Goal: Task Accomplishment & Management: Manage account settings

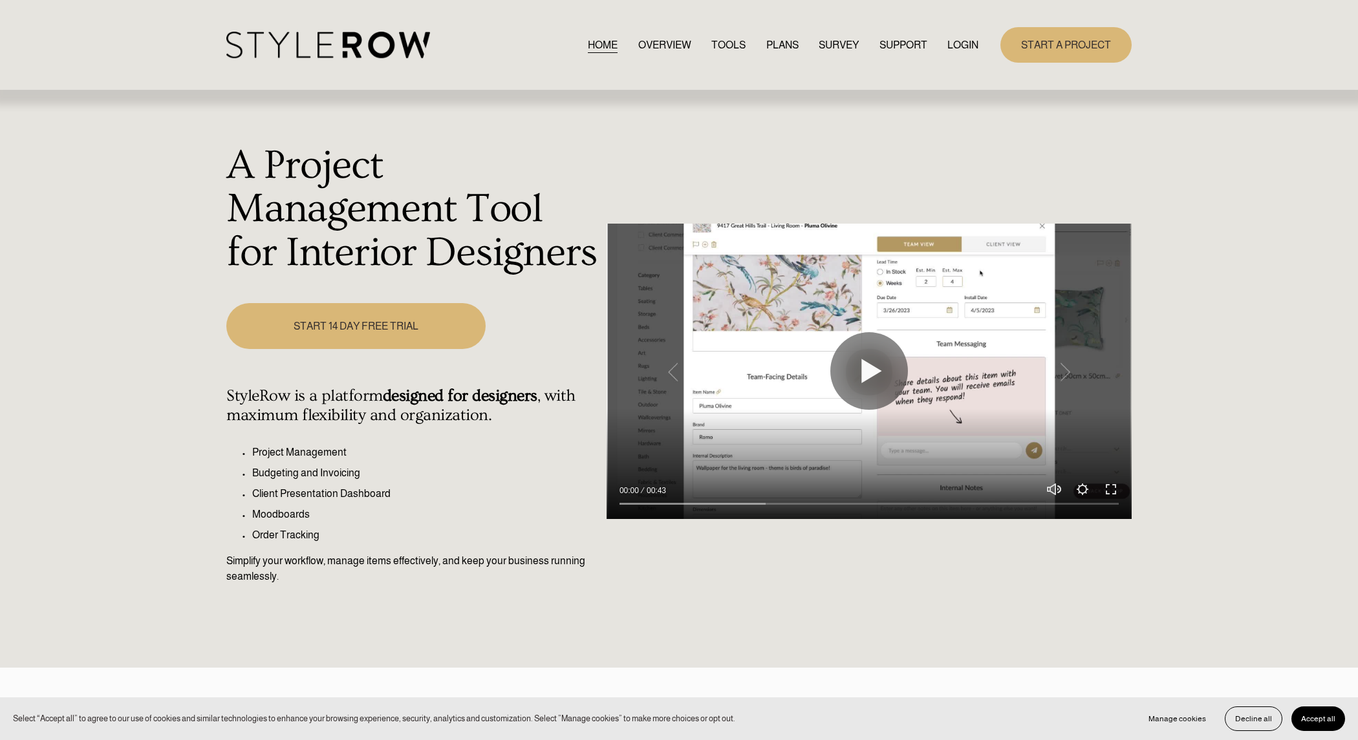
click at [984, 47] on div "START A PROJECT" at bounding box center [1054, 45] width 153 height 36
click at [981, 47] on div "START A PROJECT" at bounding box center [1054, 45] width 153 height 36
click at [967, 48] on link "LOGIN" at bounding box center [962, 44] width 31 height 17
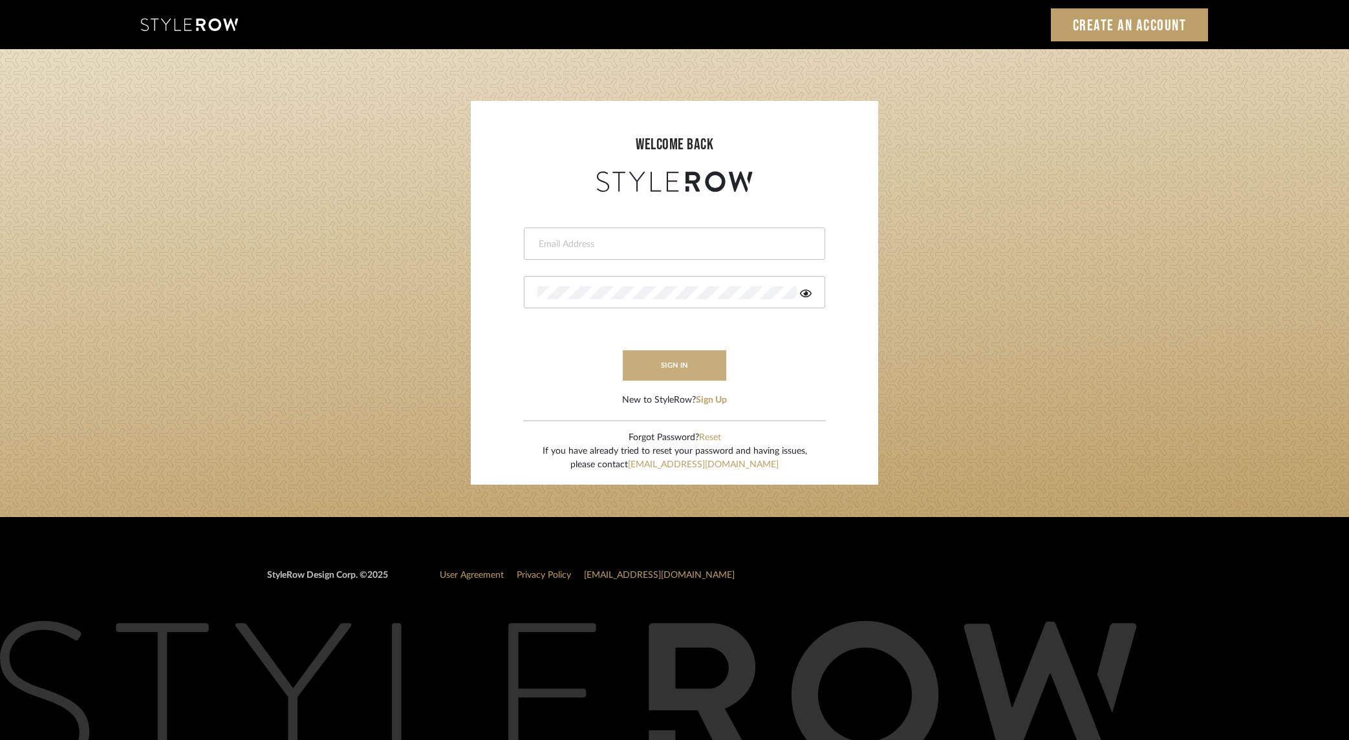
type input "[PERSON_NAME][EMAIL_ADDRESS][DOMAIN_NAME]"
click at [713, 373] on button "sign in" at bounding box center [674, 366] width 103 height 30
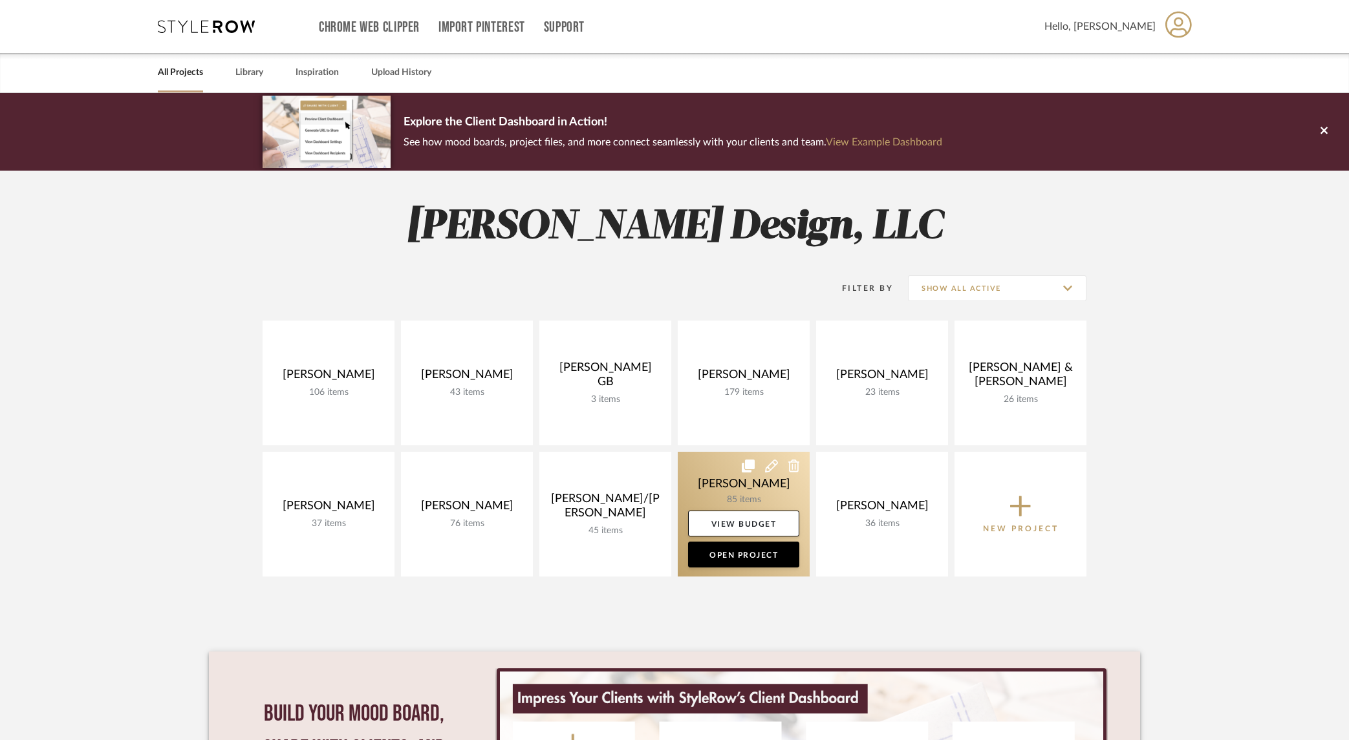
drag, startPoint x: 726, startPoint y: 493, endPoint x: 754, endPoint y: 478, distance: 31.8
click at [726, 493] on link at bounding box center [744, 514] width 132 height 125
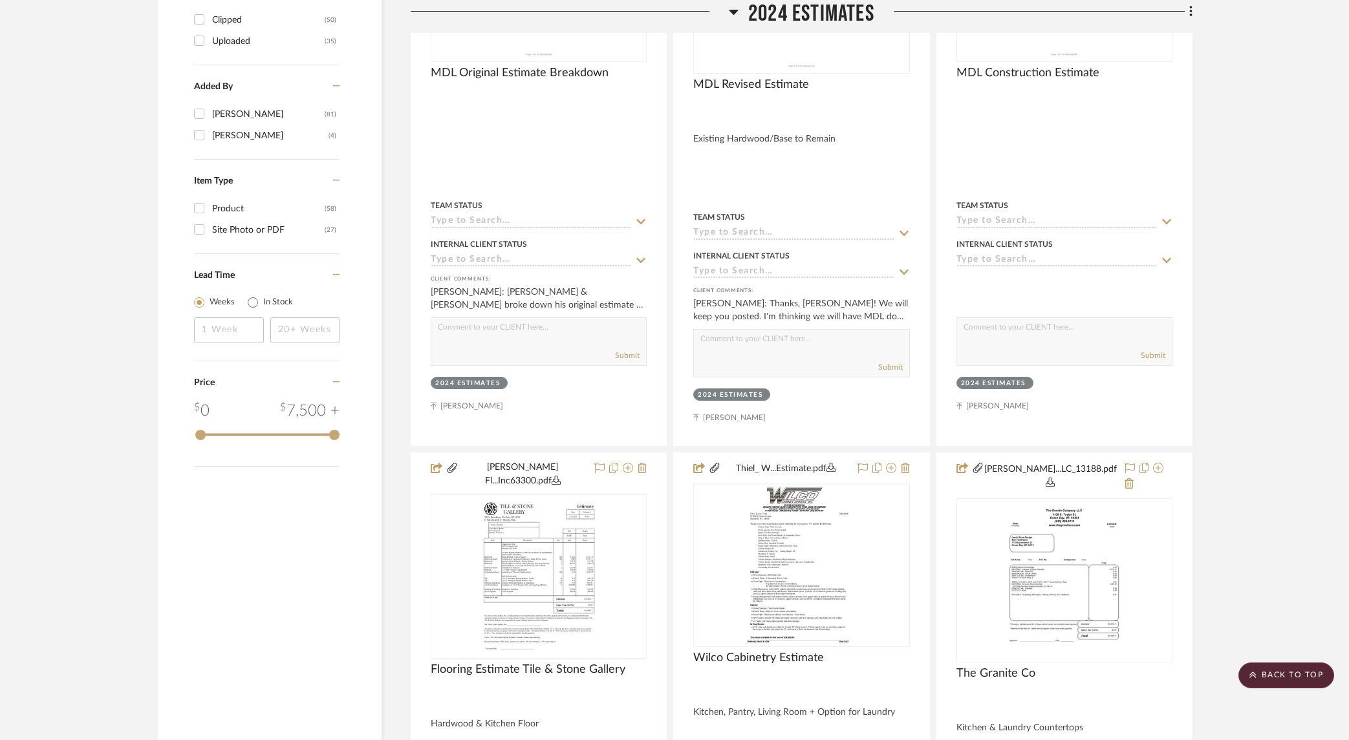
scroll to position [2055, 0]
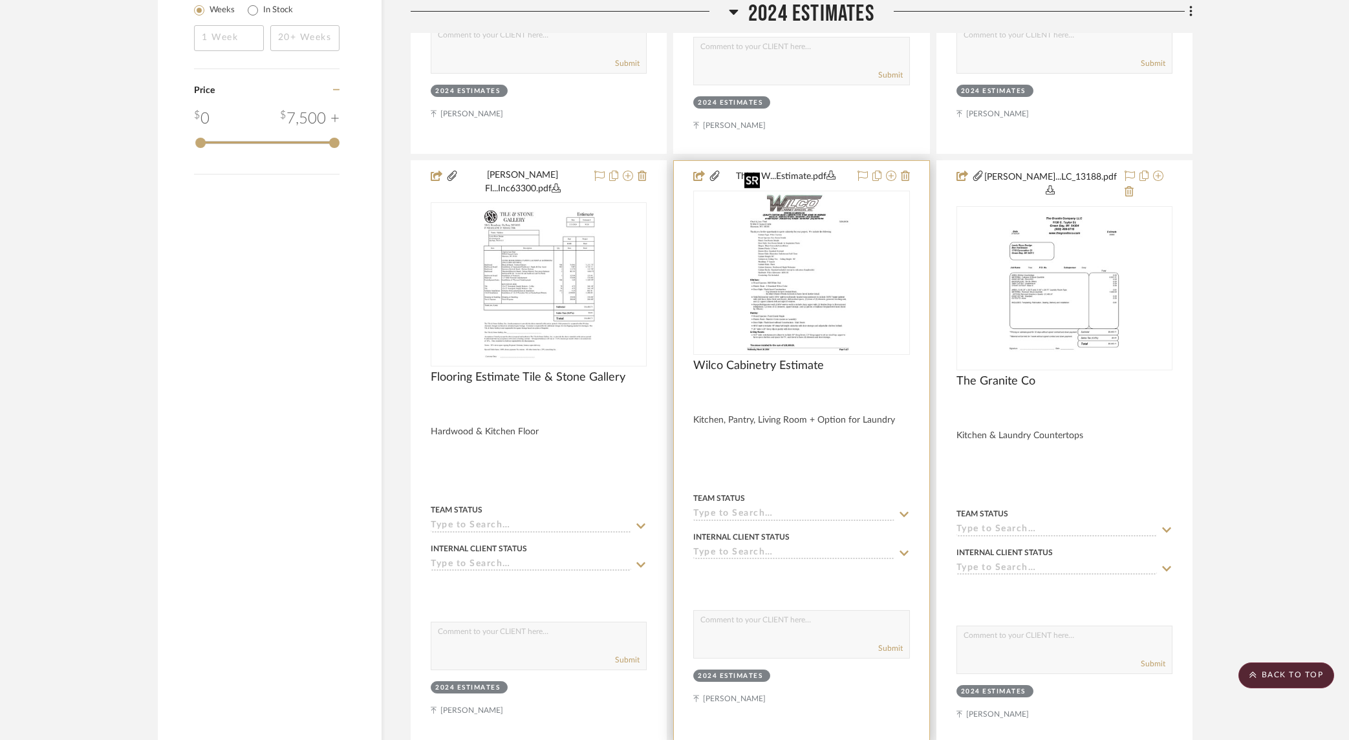
click at [0, 0] on img at bounding box center [0, 0] width 0 height 0
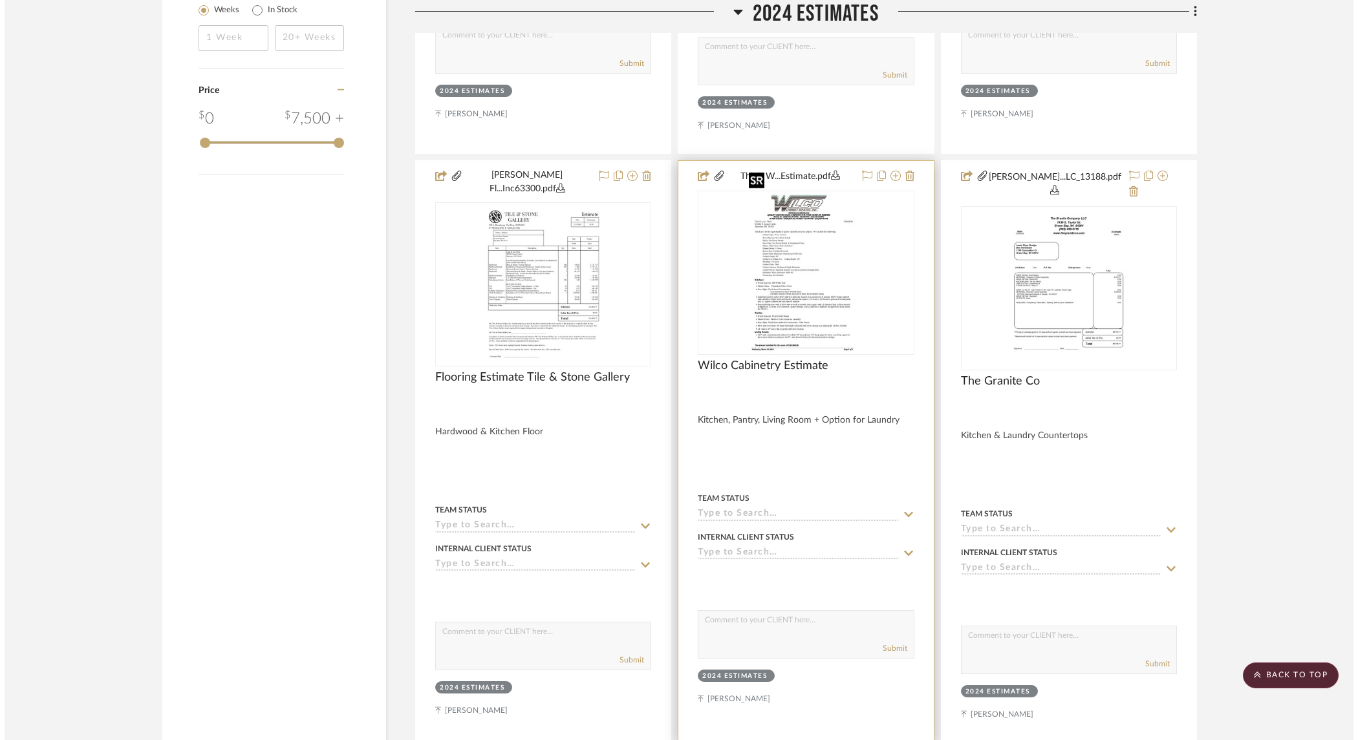
scroll to position [0, 0]
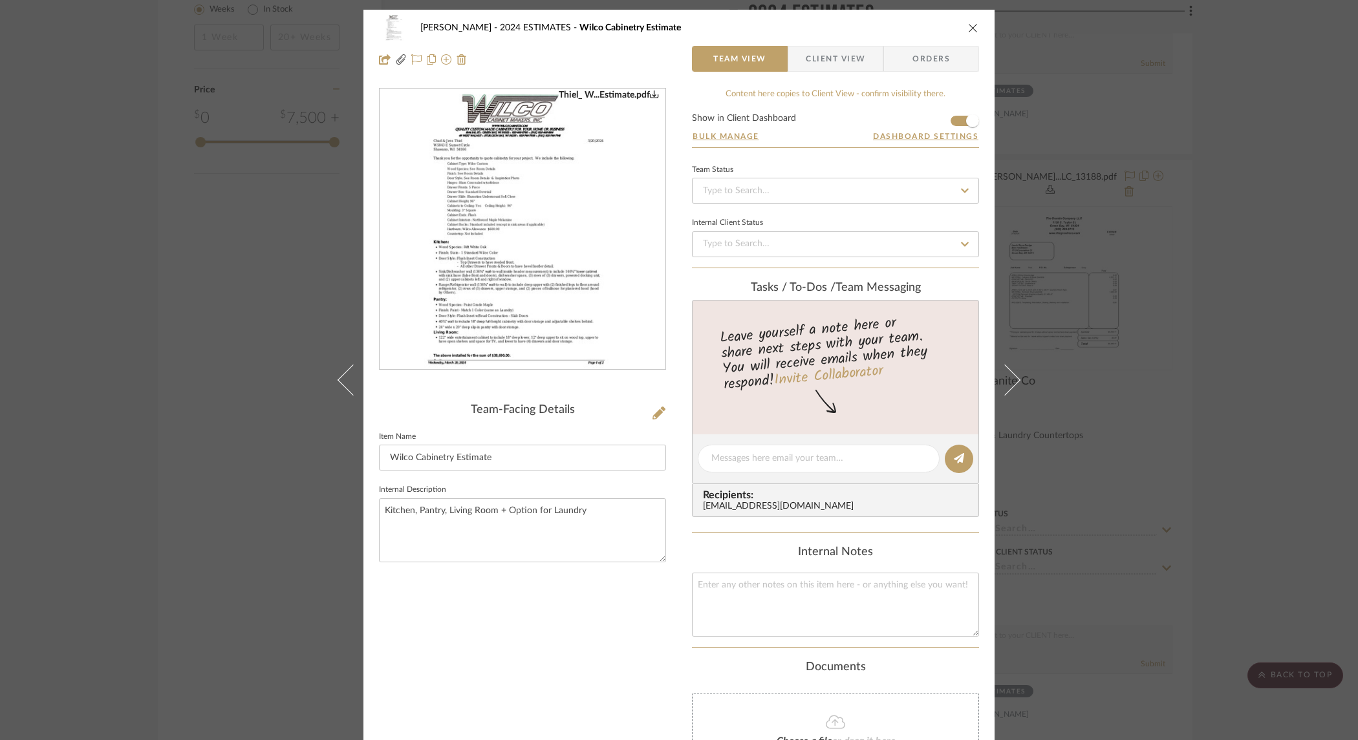
click at [563, 247] on img "0" at bounding box center [522, 229] width 217 height 281
click at [215, 160] on div "Thiel 2024 ESTIMATES Wilco Cabinetry Estimate Team View Client View Orders Thie…" at bounding box center [679, 370] width 1358 height 740
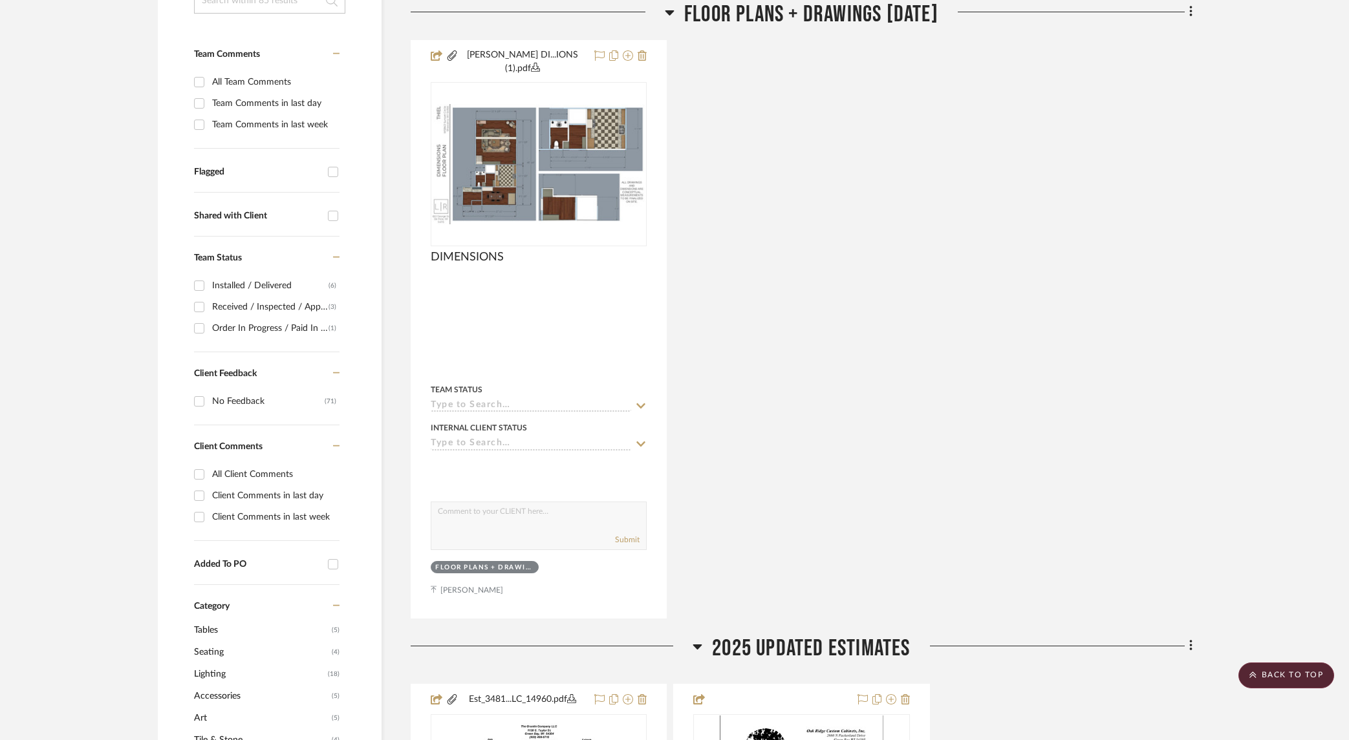
scroll to position [310, 0]
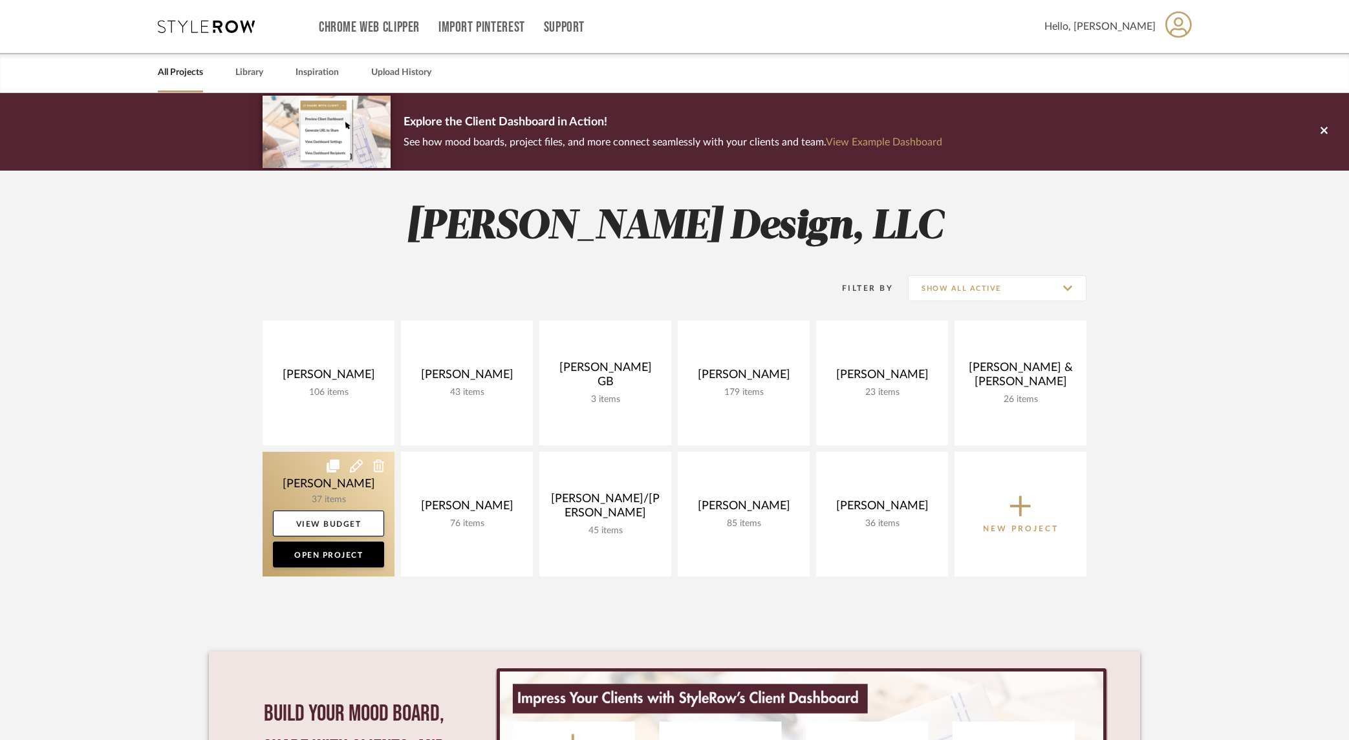
click at [358, 497] on link at bounding box center [329, 514] width 132 height 125
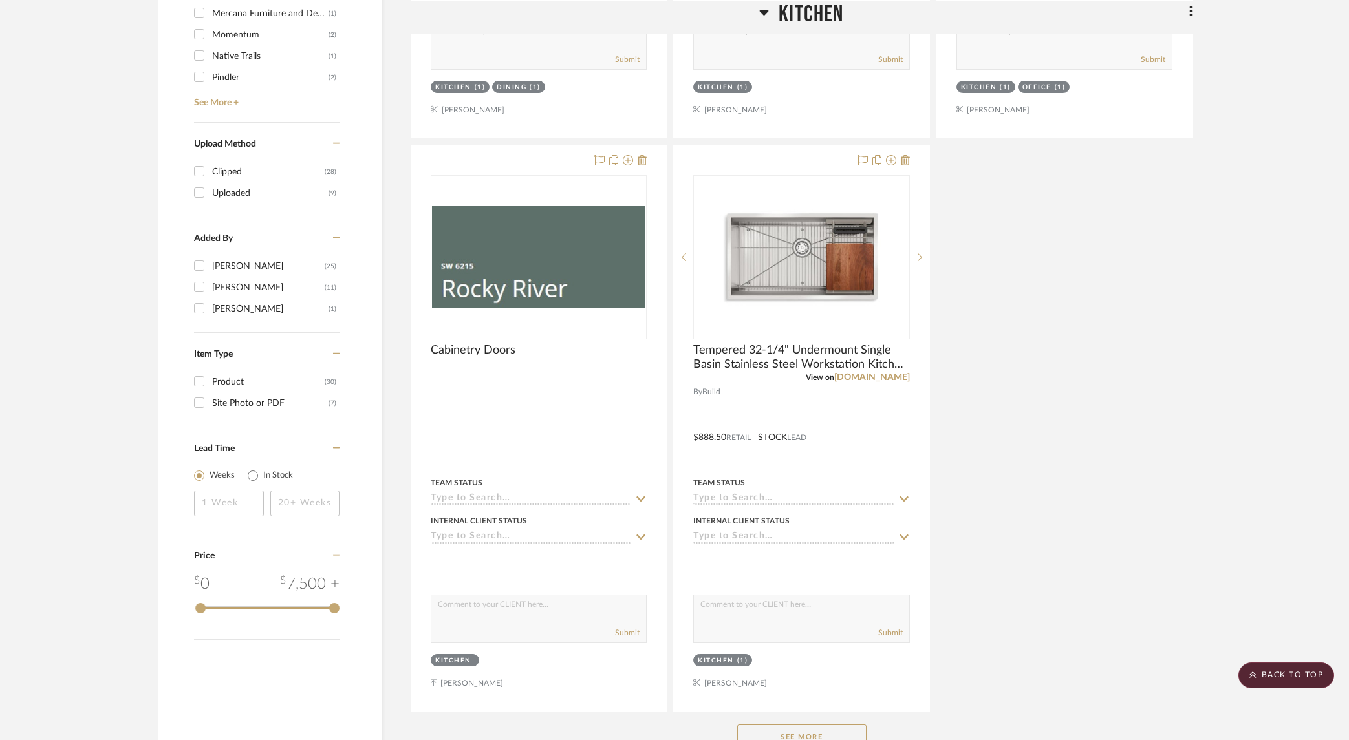
scroll to position [1596, 0]
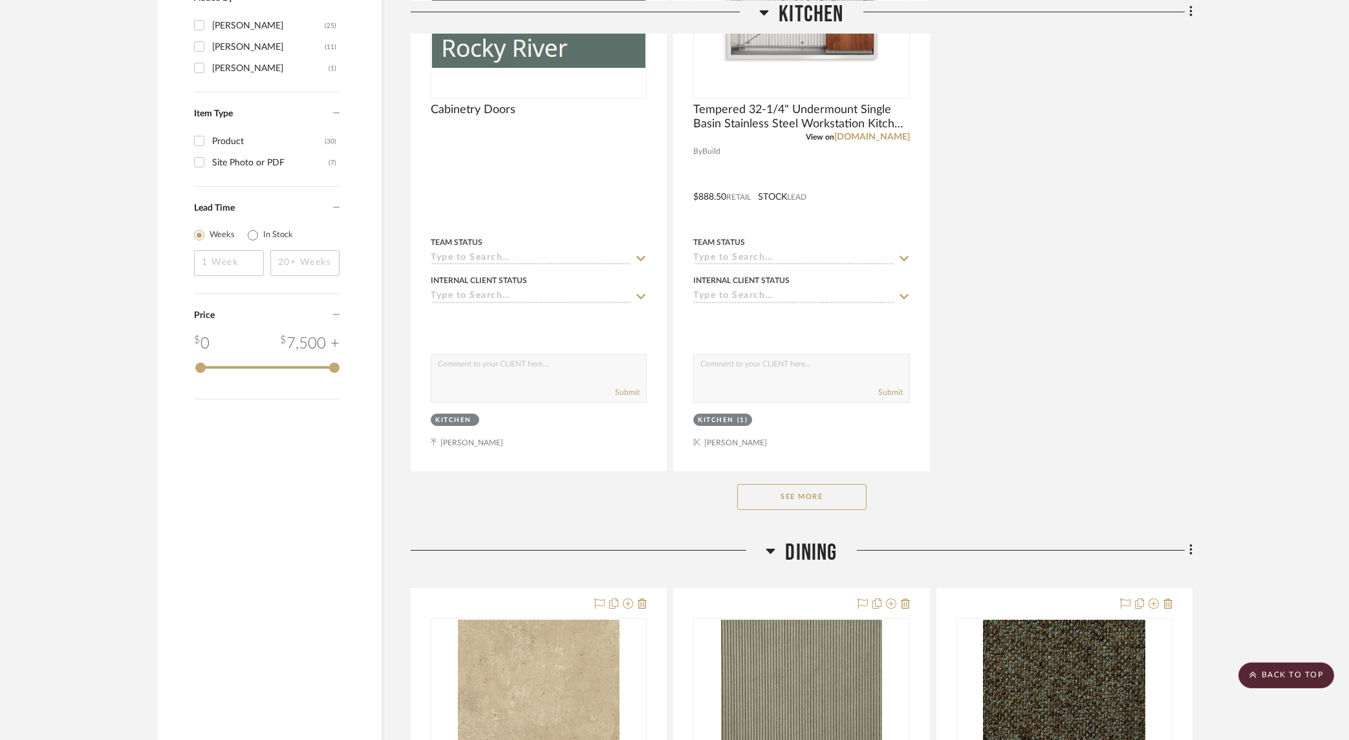
click at [782, 507] on button "See More" at bounding box center [801, 497] width 129 height 26
